Goal: Transaction & Acquisition: Book appointment/travel/reservation

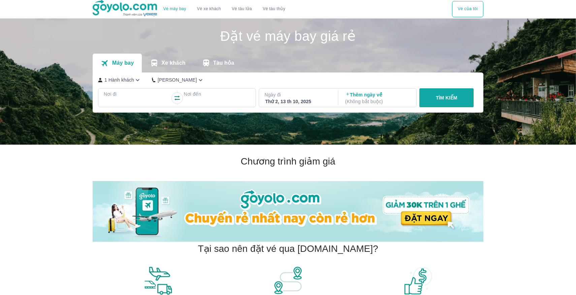
click at [140, 103] on div at bounding box center [136, 102] width 65 height 8
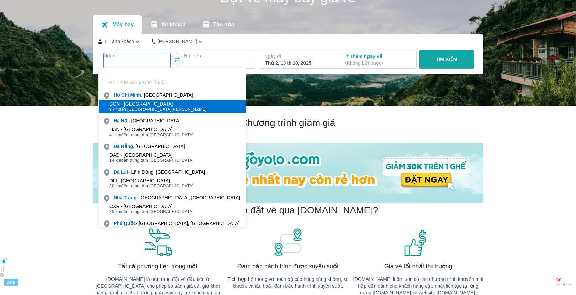
scroll to position [39, 0]
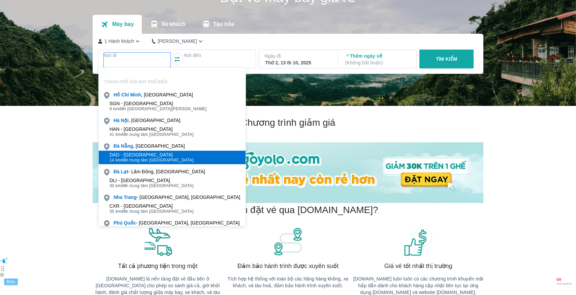
click at [140, 152] on div "DAD - [GEOGRAPHIC_DATA]" at bounding box center [152, 154] width 84 height 5
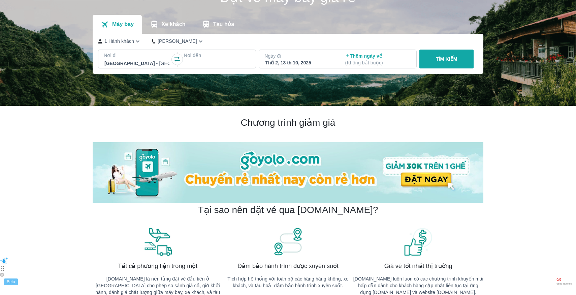
click at [217, 61] on div at bounding box center [216, 63] width 65 height 8
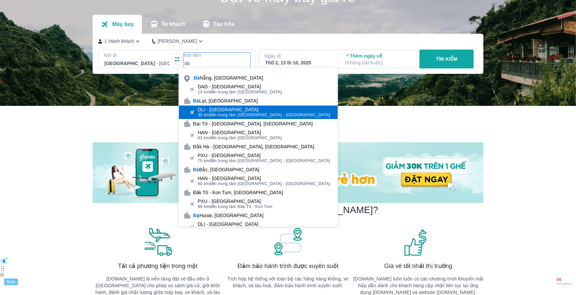
type input "da"
click at [228, 111] on div "DLI - [GEOGRAPHIC_DATA]" at bounding box center [264, 109] width 132 height 5
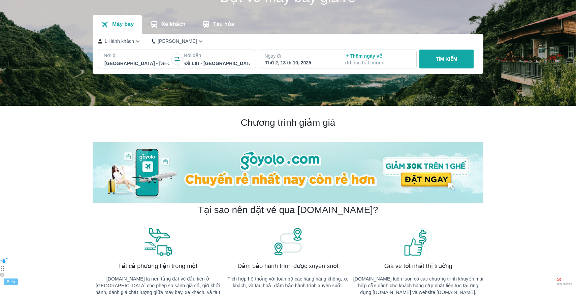
click at [290, 63] on div "Thứ 2, 13 th 10, 2025" at bounding box center [297, 62] width 65 height 7
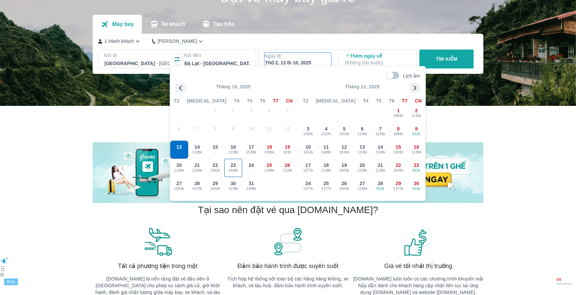
click at [237, 171] on span "1408k" at bounding box center [234, 170] width 18 height 5
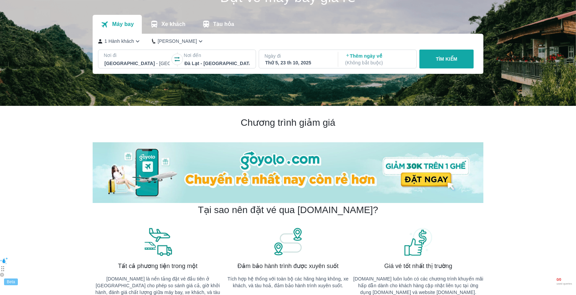
click at [366, 57] on p "Thêm ngày về ( Không bắt buộc )" at bounding box center [378, 59] width 65 height 13
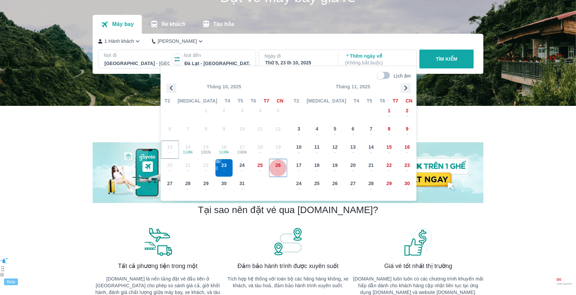
click at [283, 163] on div "26 -" at bounding box center [279, 168] width 18 height 18
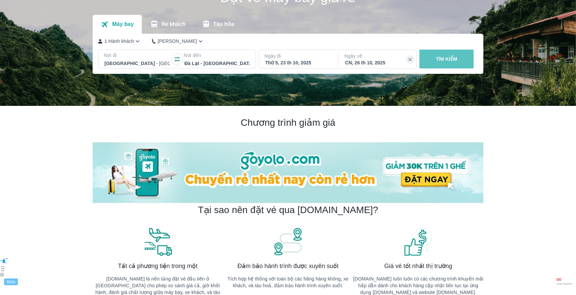
click at [458, 59] on button "TÌM KIẾM" at bounding box center [447, 59] width 54 height 19
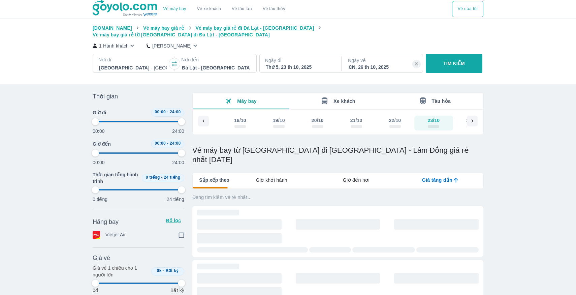
type input "97.9166666666667"
checkbox input "true"
type input "97.9166666666667"
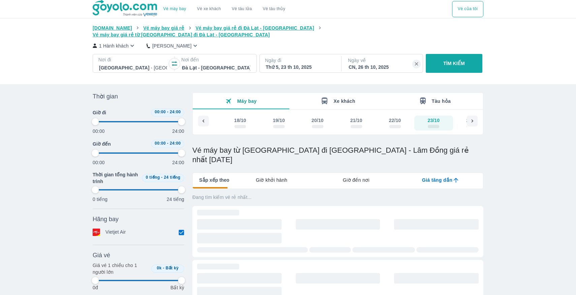
type input "97.9166666666667"
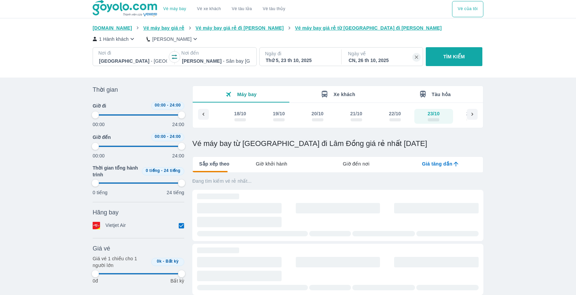
type input "97.9166666666667"
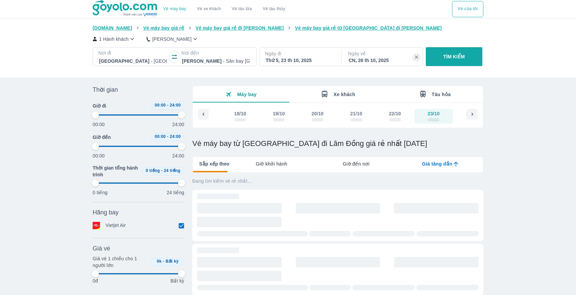
type input "97.9166666666667"
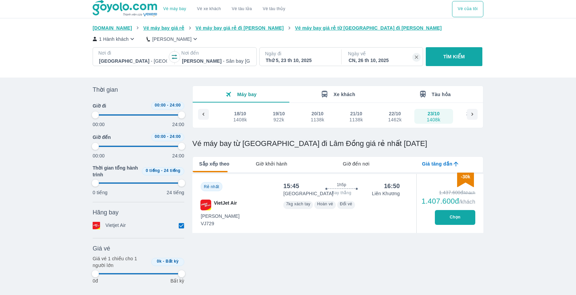
type input "97.9166666666667"
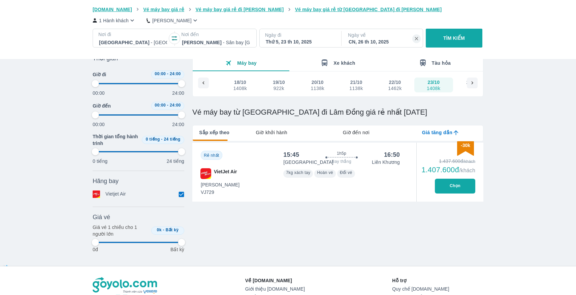
type input "97.9166666666667"
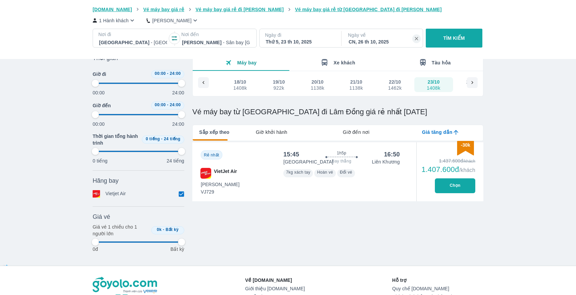
type input "97.9166666666667"
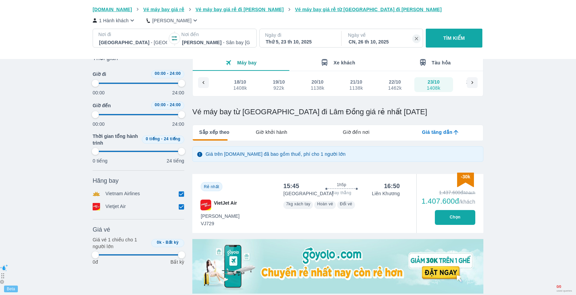
type input "97.9166666666667"
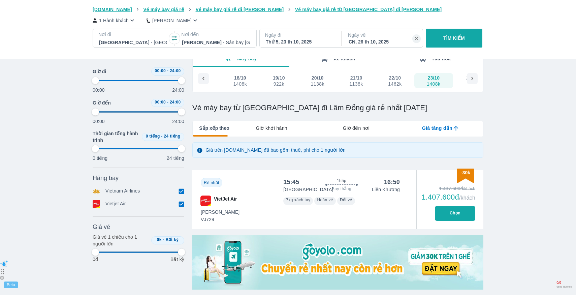
scroll to position [36, 0]
type input "97.9166666666667"
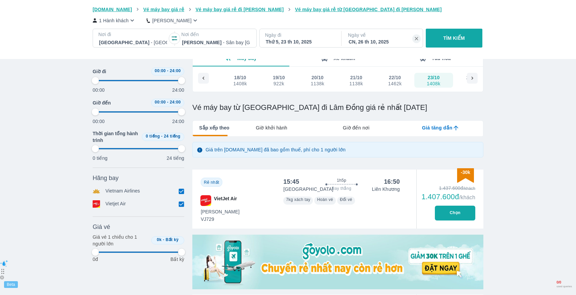
type input "97.9166666666667"
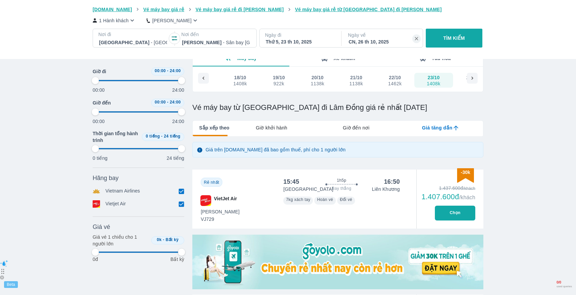
click at [458, 213] on button "Chọn" at bounding box center [455, 213] width 40 height 15
type input "97.9166666666667"
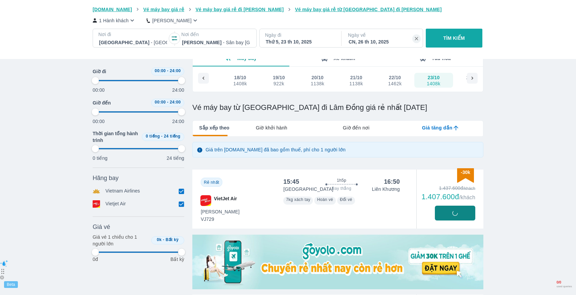
type input "97.9166666666667"
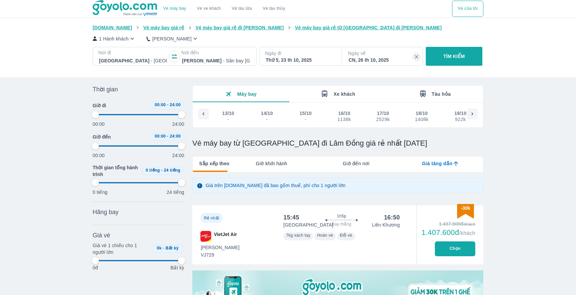
scroll to position [0, 182]
type input "97.9166666666667"
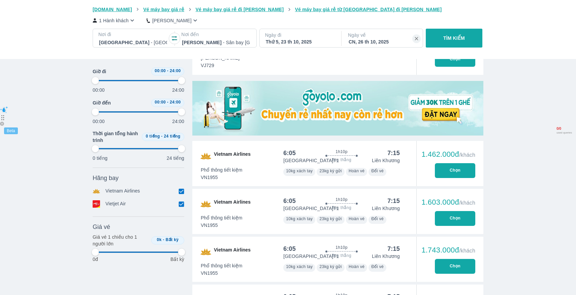
scroll to position [205, 0]
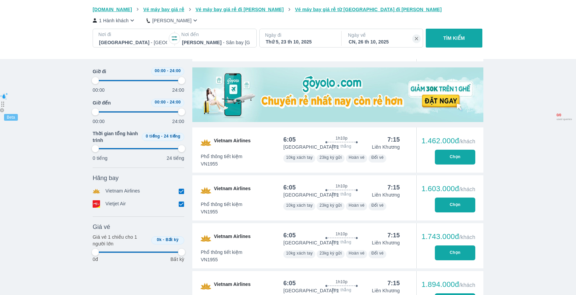
type input "97.9166666666667"
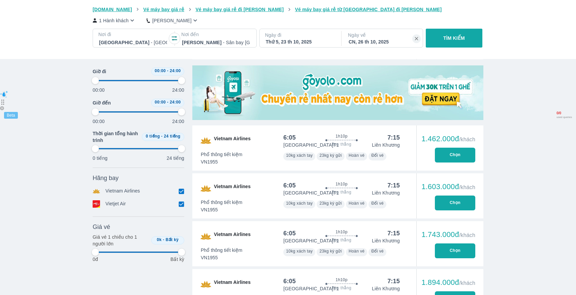
type input "97.9166666666667"
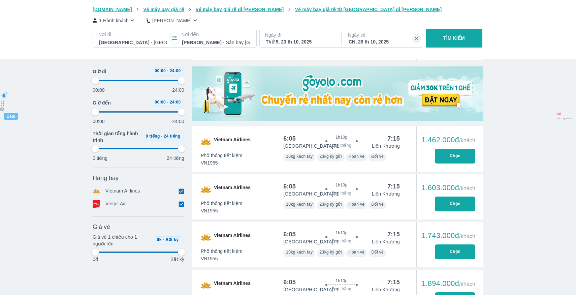
type input "97.9166666666667"
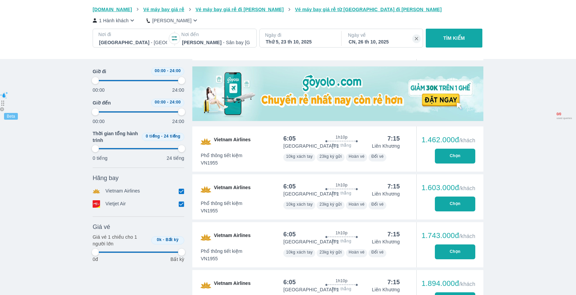
type input "97.9166666666667"
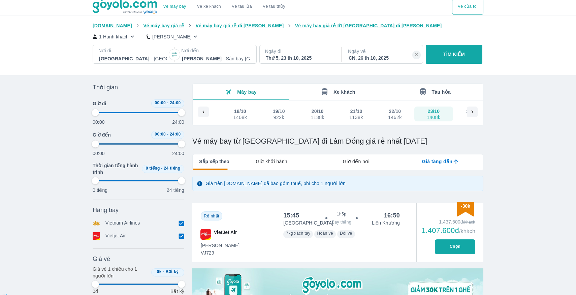
scroll to position [0, 0]
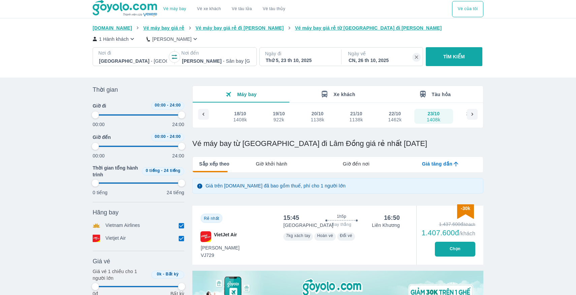
type input "97.9166666666667"
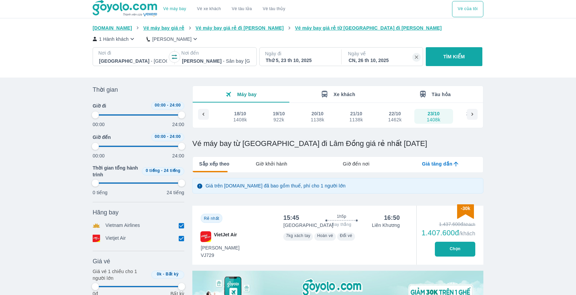
type input "97.9166666666667"
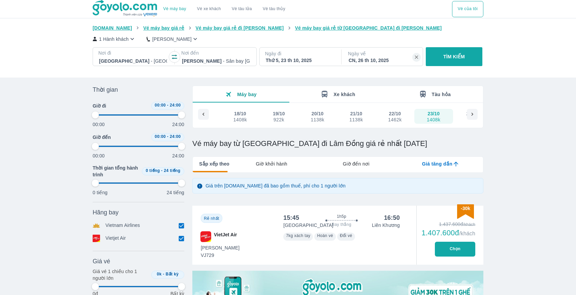
type input "97.9166666666667"
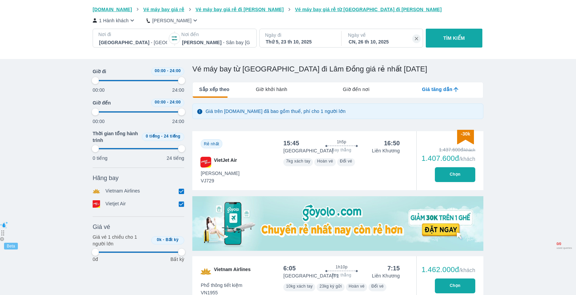
scroll to position [146, 0]
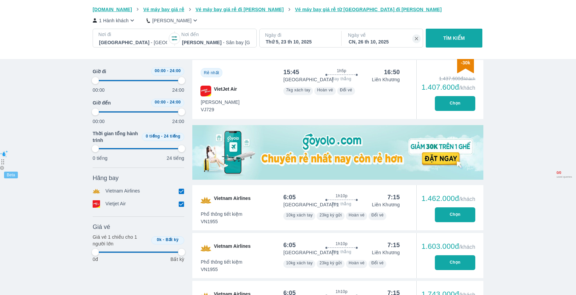
type input "97.9166666666667"
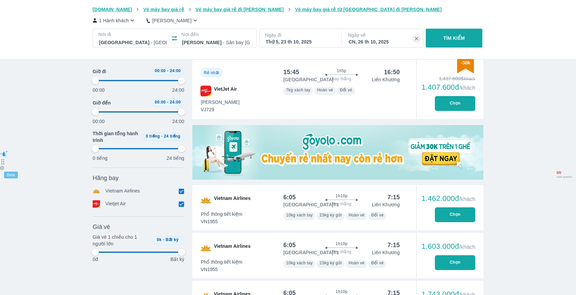
type input "97.9166666666667"
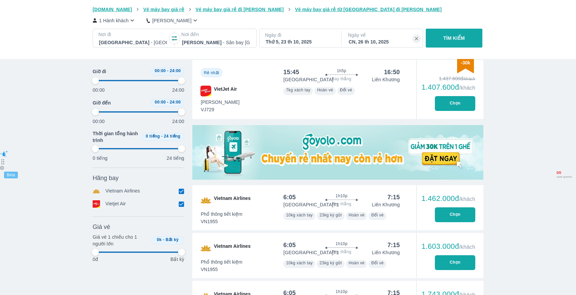
type input "97.9166666666667"
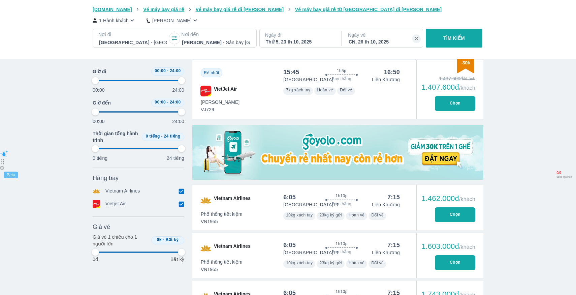
type input "97.9166666666667"
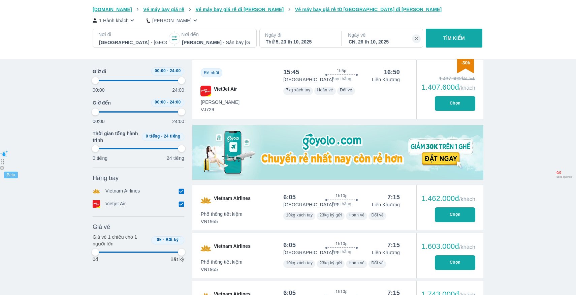
type input "97.9166666666667"
click at [453, 98] on button "Chọn" at bounding box center [455, 103] width 40 height 15
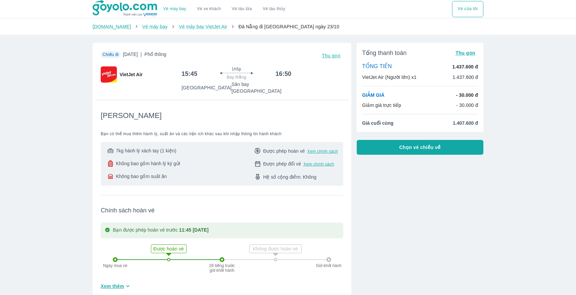
click at [401, 149] on span "Chọn vé chiều về" at bounding box center [420, 147] width 42 height 7
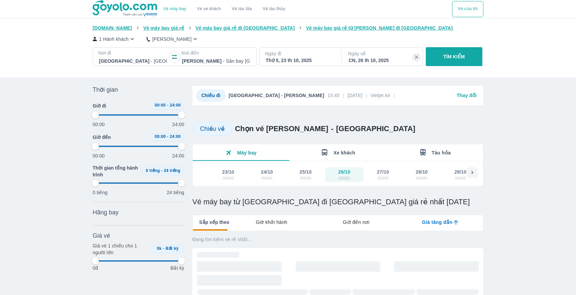
type input "97.9166666666667"
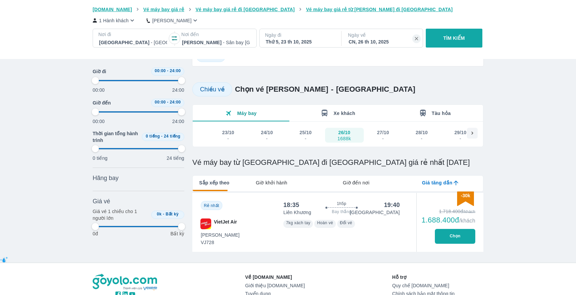
scroll to position [94, 0]
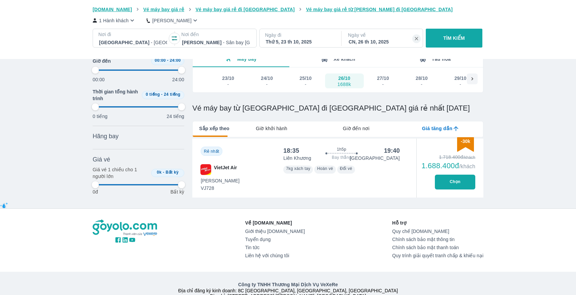
type input "97.9166666666667"
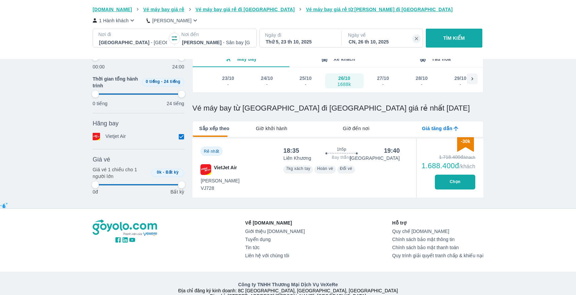
type input "97.9166666666667"
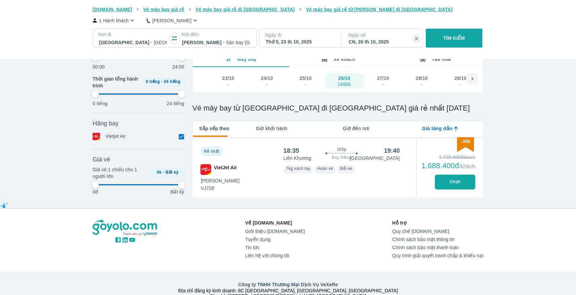
type input "97.9166666666667"
click at [459, 179] on button "Chọn" at bounding box center [455, 182] width 40 height 15
type input "97.9166666666667"
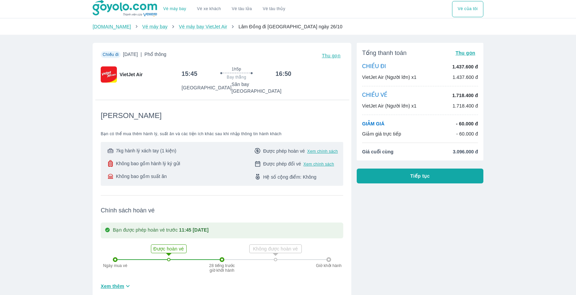
click at [460, 176] on button "Tiếp tục" at bounding box center [420, 176] width 127 height 15
